Goal: Task Accomplishment & Management: Use online tool/utility

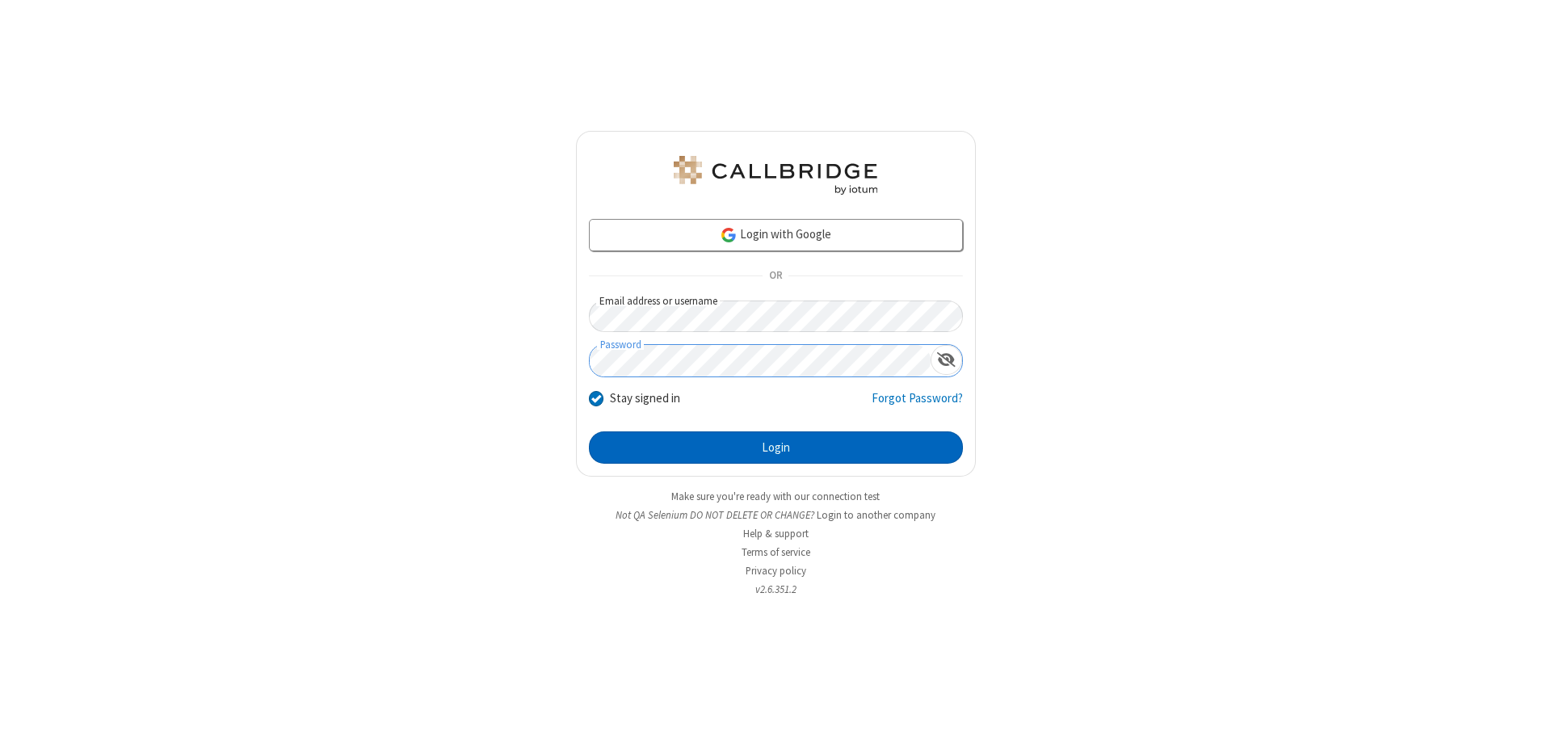
click at [776, 448] on button "Login" at bounding box center [776, 447] width 374 height 32
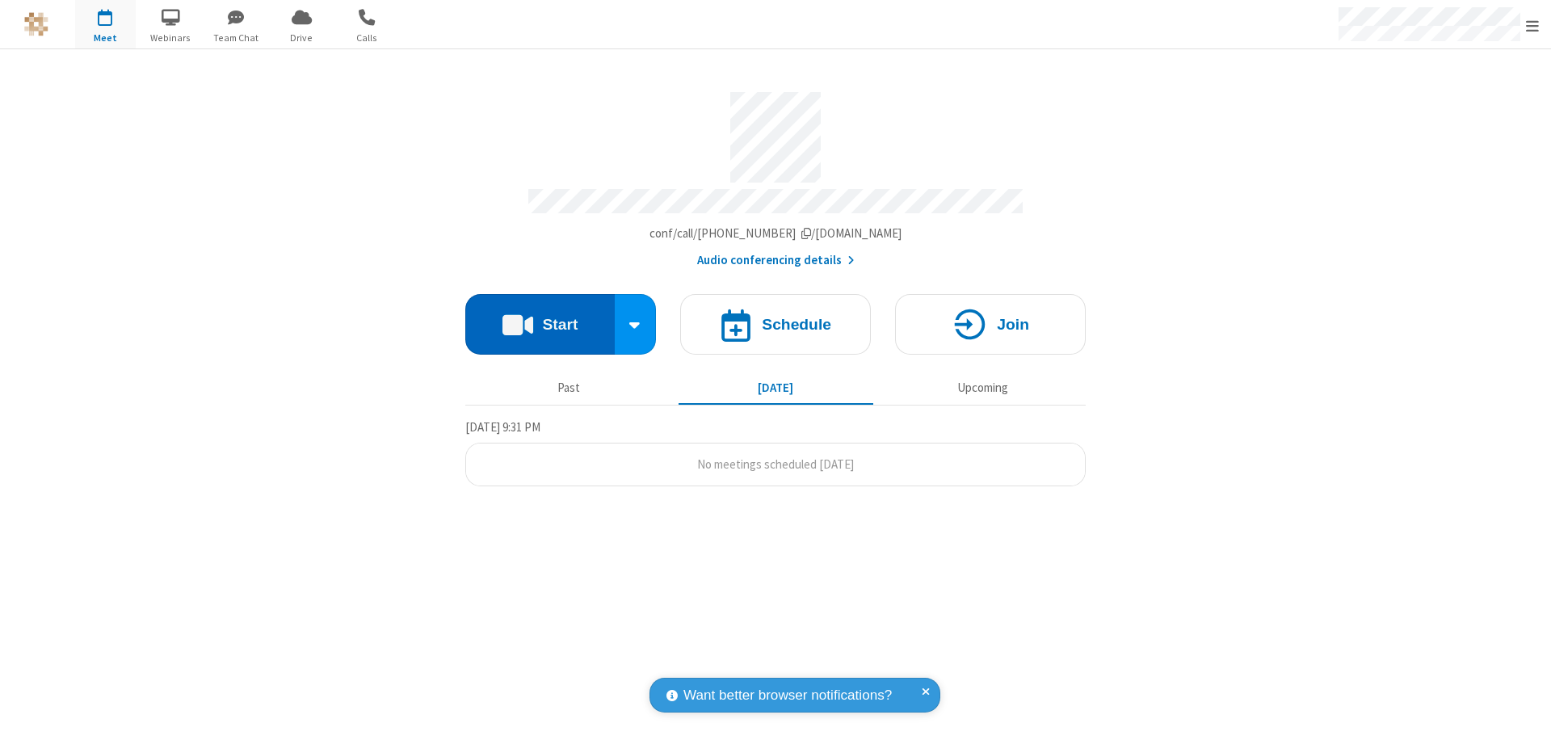
click at [540, 317] on button "Start" at bounding box center [539, 324] width 149 height 61
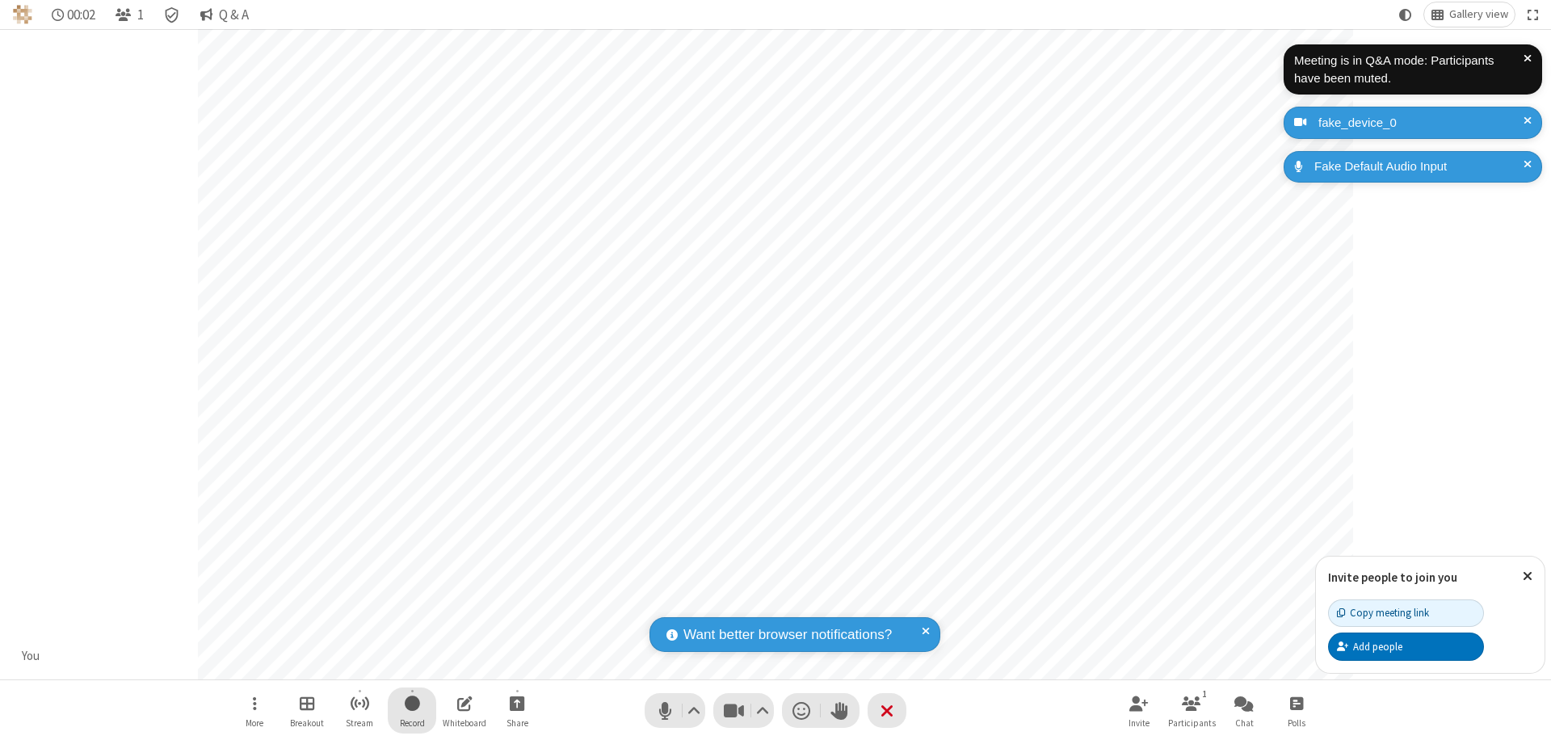
click at [412, 710] on span "Start recording" at bounding box center [412, 703] width 15 height 20
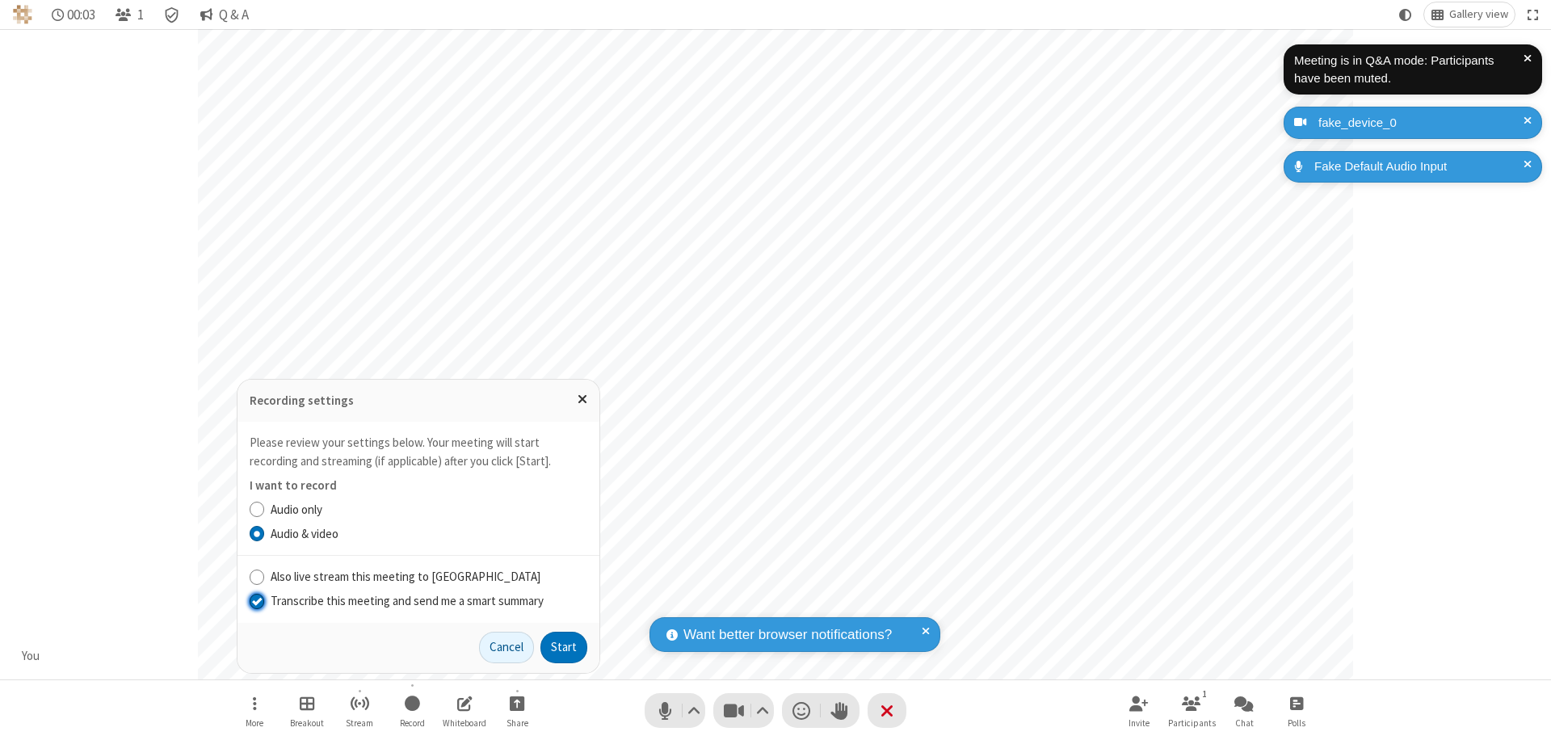
click at [256, 600] on input "Transcribe this meeting and send me a smart summary" at bounding box center [257, 600] width 15 height 17
click at [564, 647] on button "Start" at bounding box center [563, 648] width 47 height 32
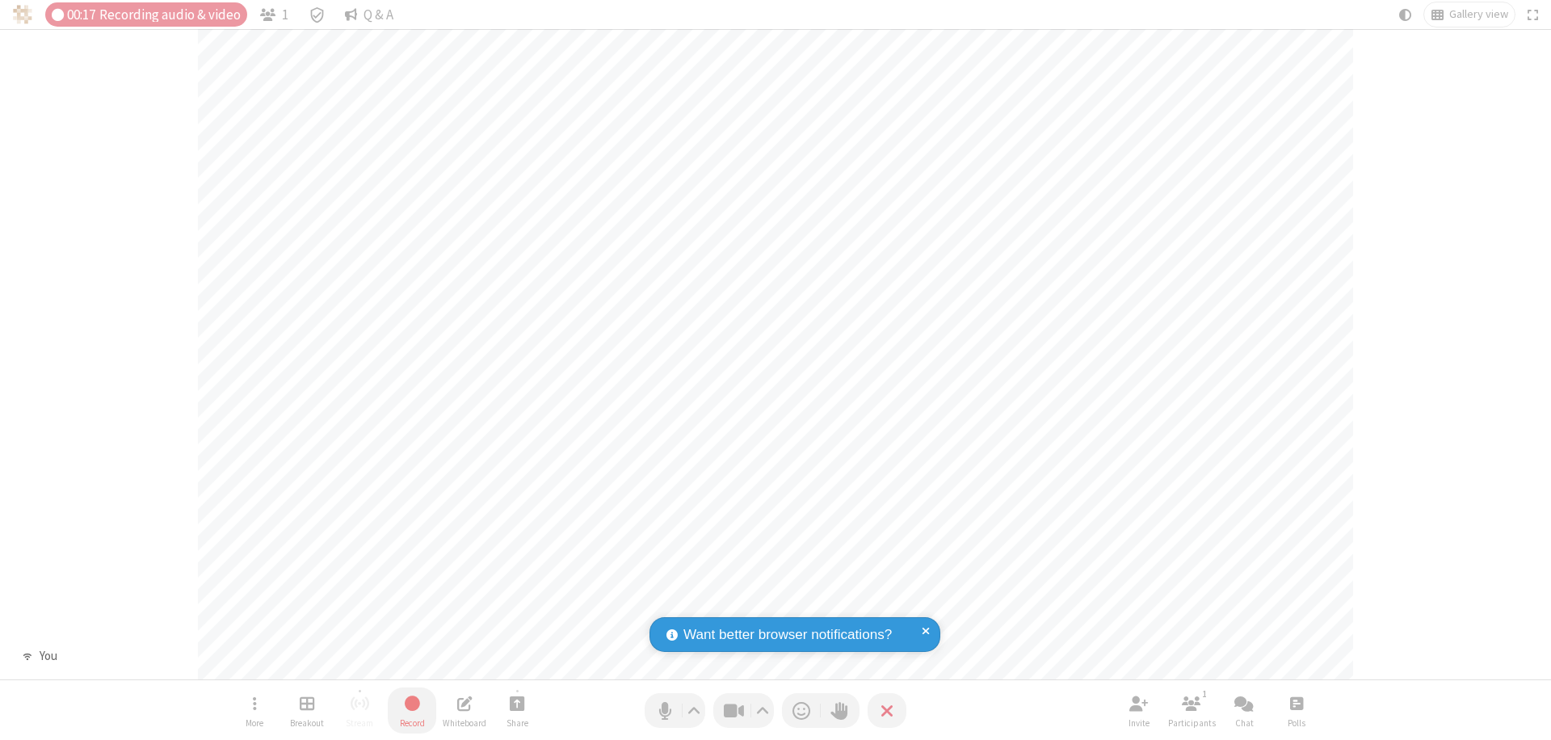
click at [412, 710] on span "Stop recording" at bounding box center [411, 703] width 20 height 23
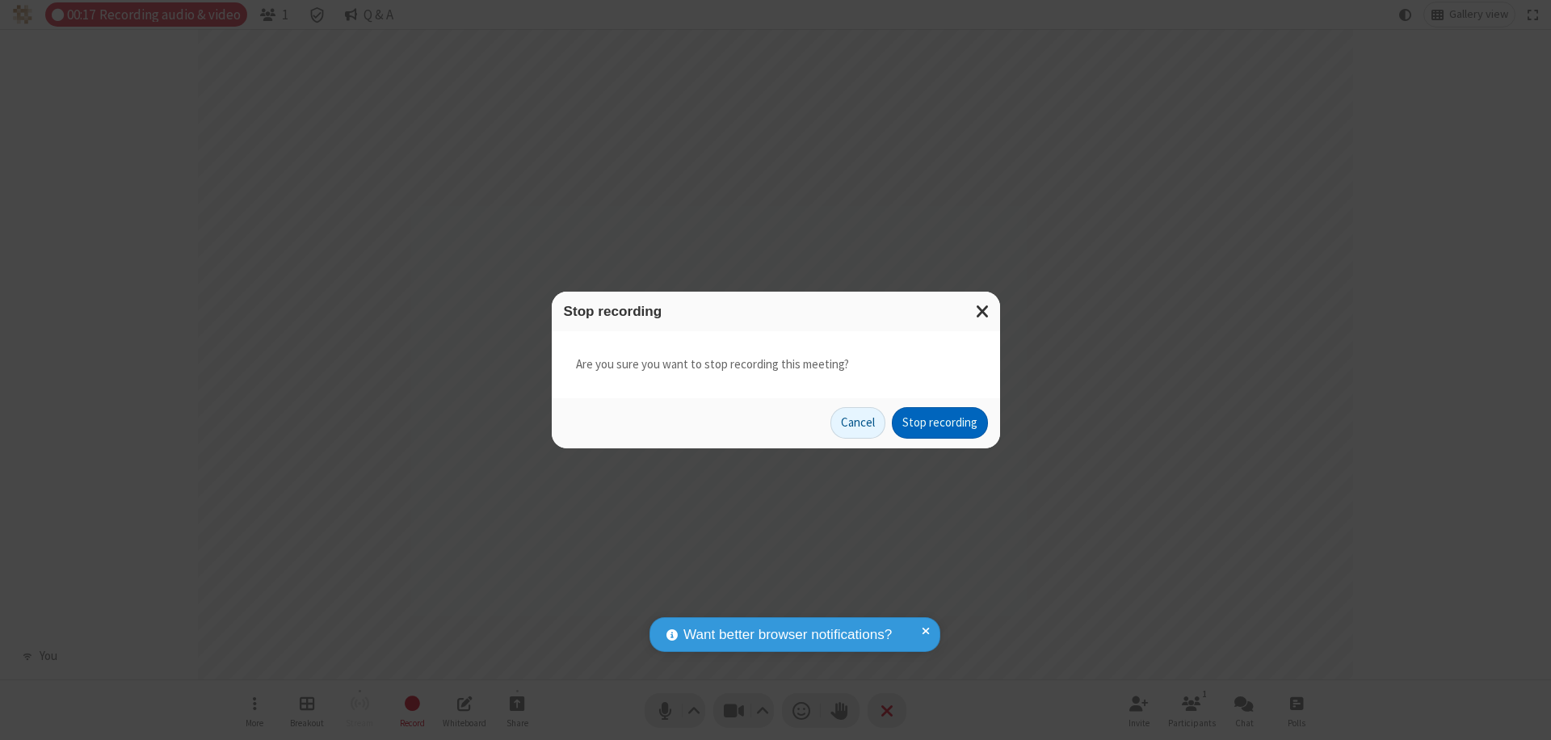
click at [940, 422] on button "Stop recording" at bounding box center [940, 423] width 96 height 32
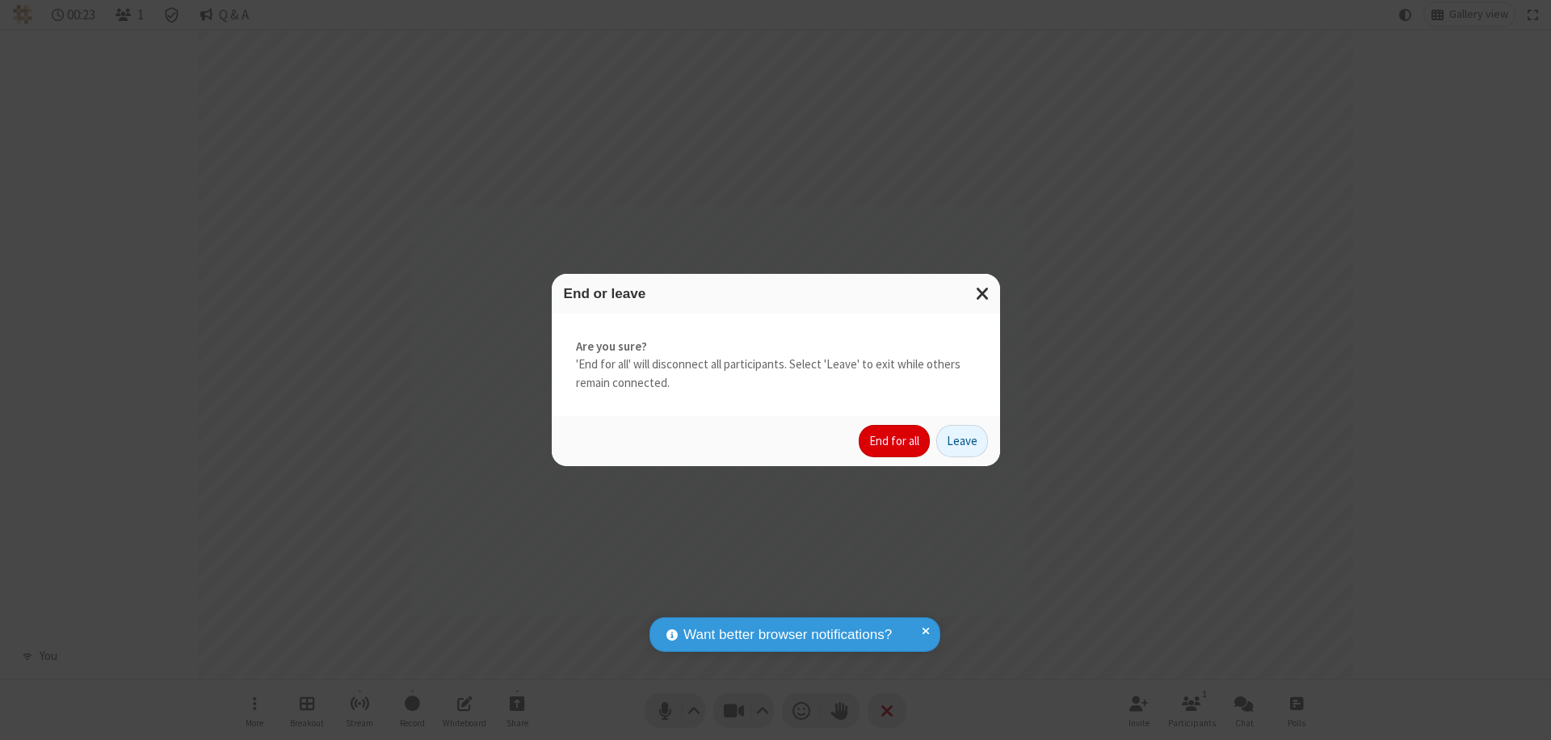
click at [895, 441] on button "End for all" at bounding box center [894, 441] width 71 height 32
